Goal: Find specific fact: Find specific fact

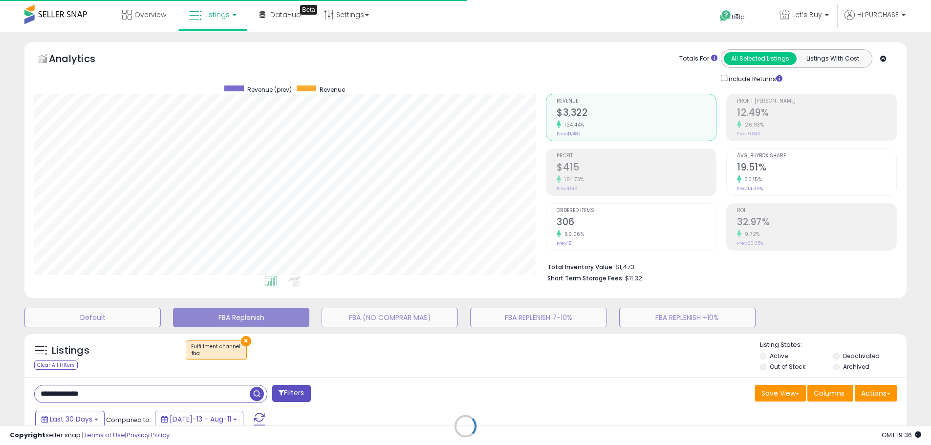
select select "**"
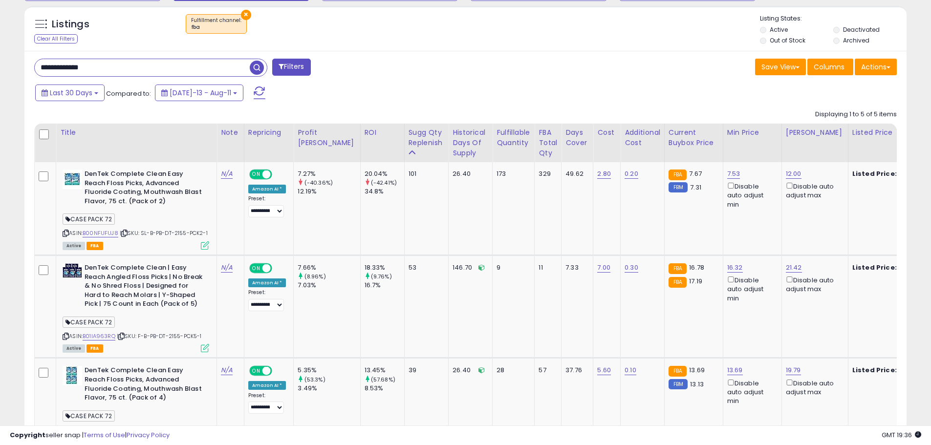
scroll to position [309, 0]
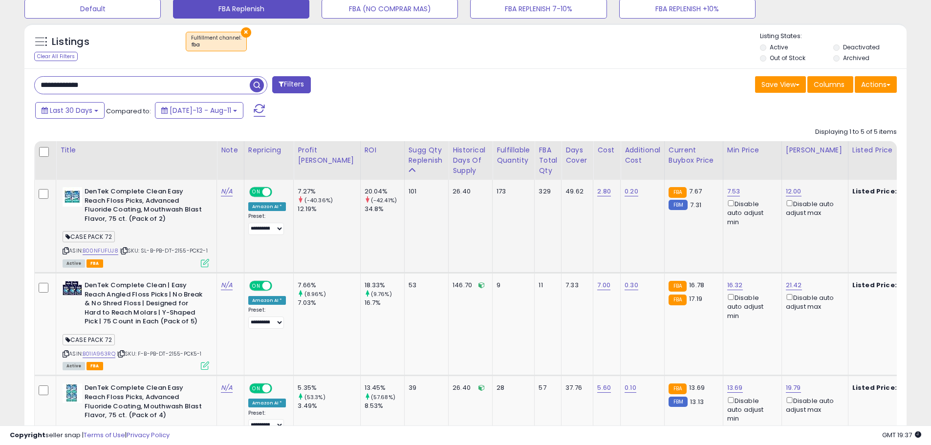
click at [183, 251] on span "| SKU: SL-B-PB-DT-2155-PCK2-1" at bounding box center [164, 251] width 88 height 8
copy span "2155"
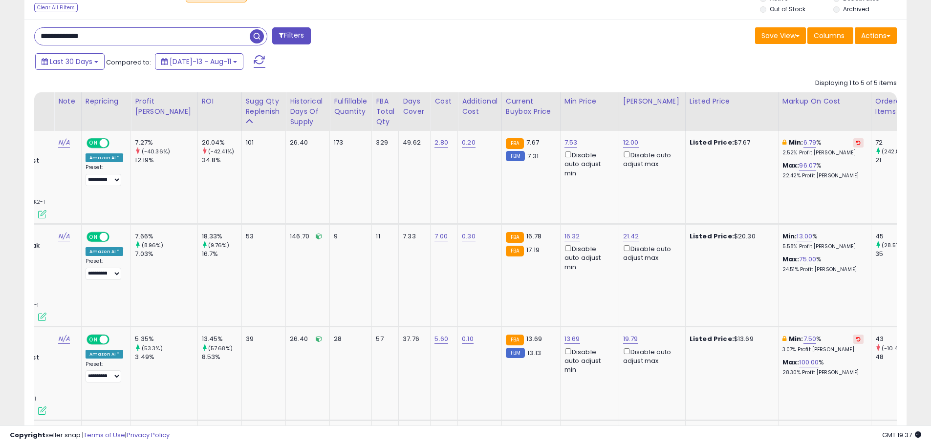
scroll to position [0, 0]
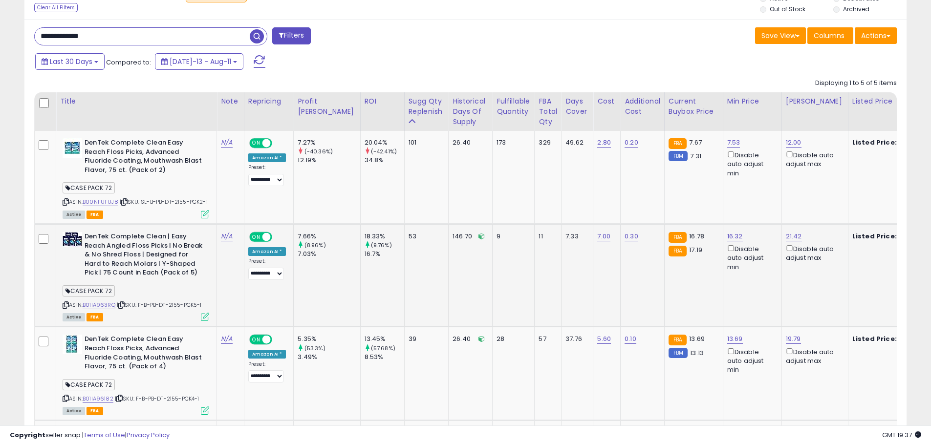
click at [174, 309] on div "ASIN: B01IA963RQ | SKU: F-B-PB-DT-2155-PCK5-1 Active FBA" at bounding box center [136, 276] width 147 height 88
click at [176, 304] on span "| SKU: F-B-PB-DT-2155-PCK5-1" at bounding box center [159, 305] width 85 height 8
copy span "2155"
click at [124, 307] on icon at bounding box center [121, 305] width 6 height 5
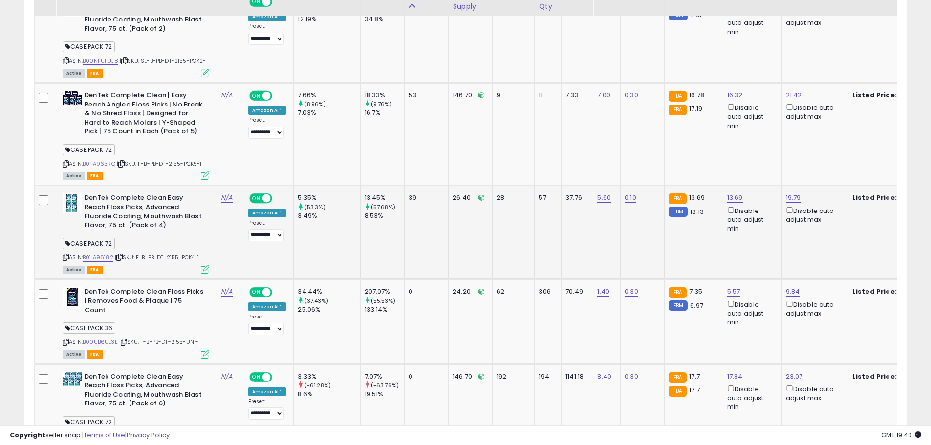
scroll to position [505, 0]
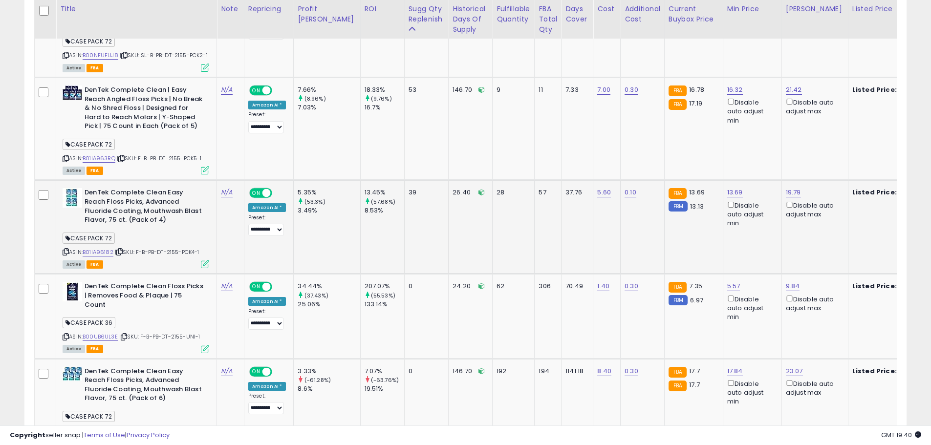
click at [120, 251] on icon at bounding box center [119, 251] width 6 height 5
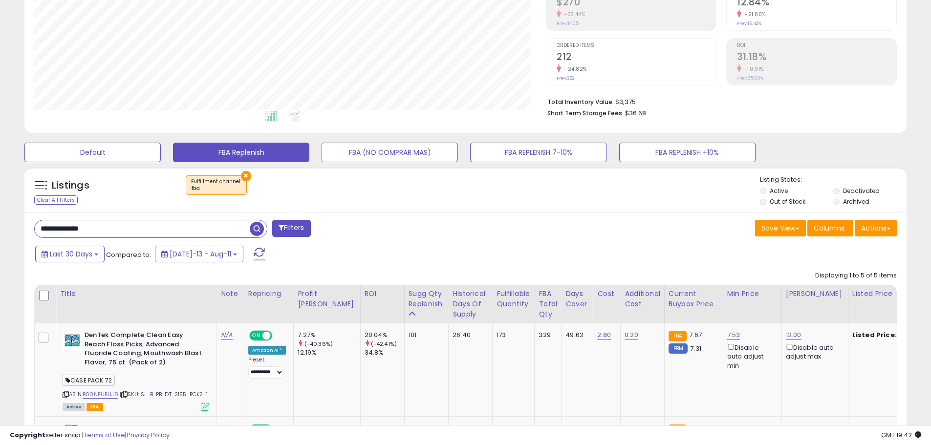
scroll to position [211, 0]
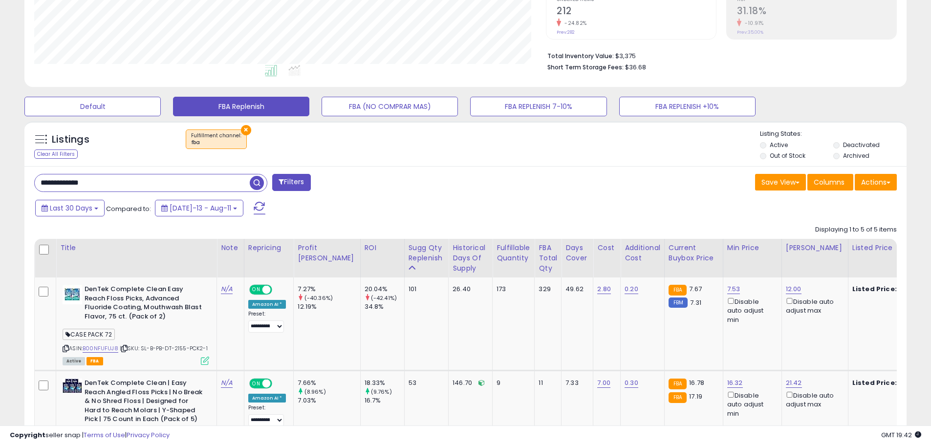
drag, startPoint x: 112, startPoint y: 183, endPoint x: -53, endPoint y: 160, distance: 166.3
click at [0, 160] on html "Unable to login Retrieving listings data.. has not yet accepted the Terms of Us…" at bounding box center [465, 11] width 931 height 445
paste input "text"
type input "**********"
click at [257, 182] on span "button" at bounding box center [257, 183] width 14 height 14
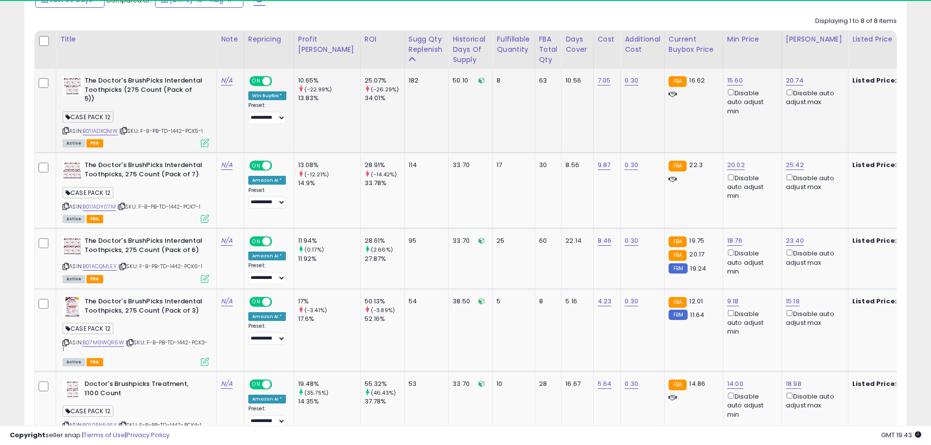
scroll to position [200, 512]
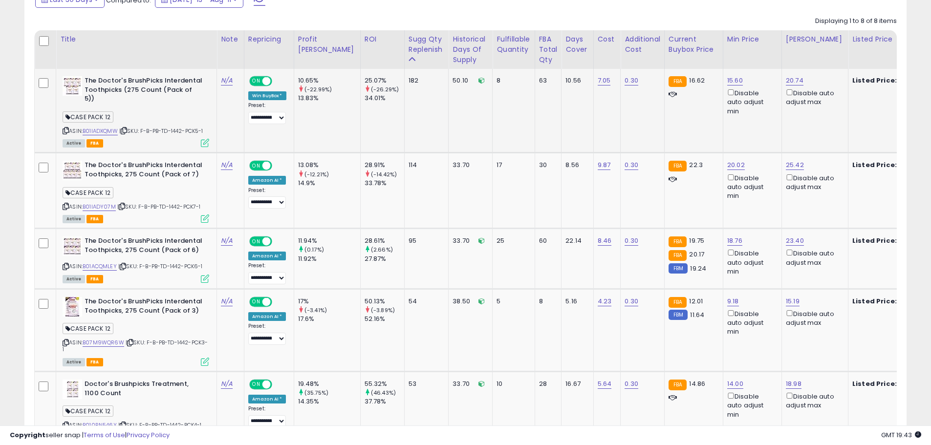
click at [181, 127] on span "| SKU: F-B-PB-TD-1442-PCK5-1" at bounding box center [161, 131] width 84 height 8
copy span "1442"
